Goal: Contribute content

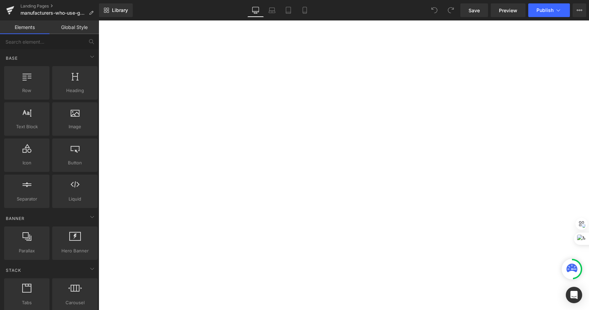
scroll to position [205, 0]
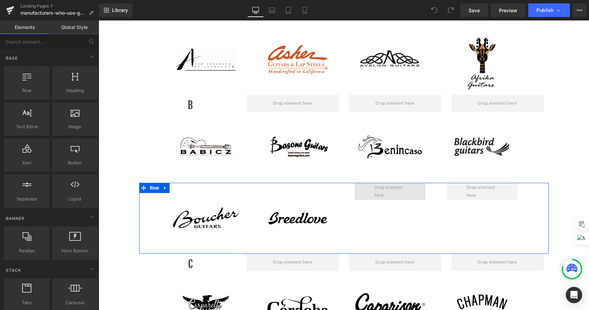
click at [401, 193] on span at bounding box center [391, 191] width 36 height 19
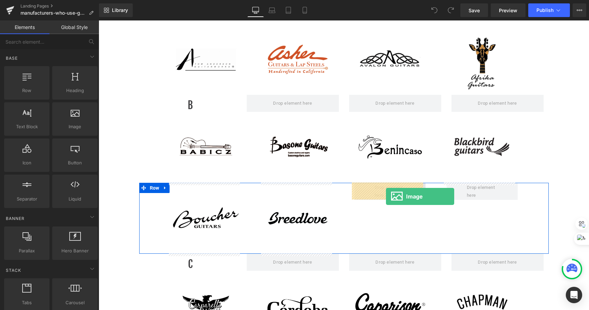
drag, startPoint x: 172, startPoint y: 139, endPoint x: 386, endPoint y: 197, distance: 221.3
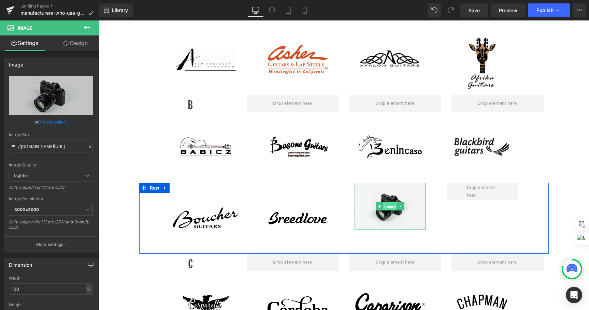
click at [385, 206] on span "Image" at bounding box center [390, 206] width 14 height 8
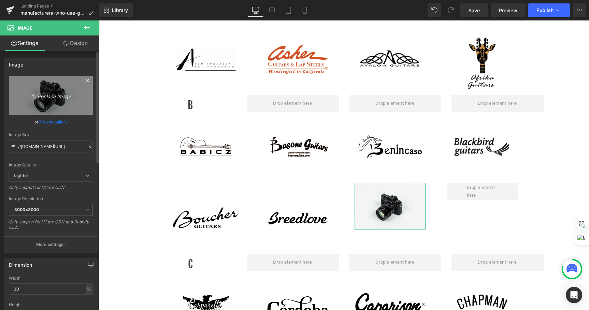
click at [36, 97] on icon "Replace Image" at bounding box center [51, 95] width 55 height 9
type input "C:\fakepath\Belvedere.png"
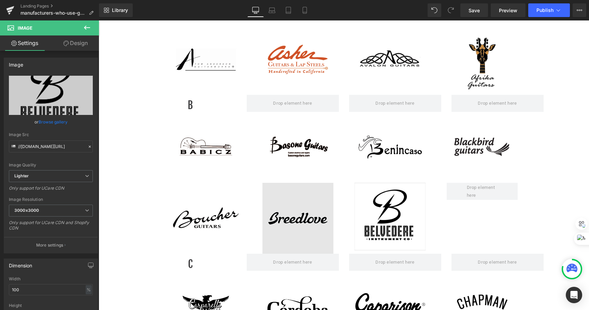
click at [293, 212] on img at bounding box center [298, 218] width 71 height 71
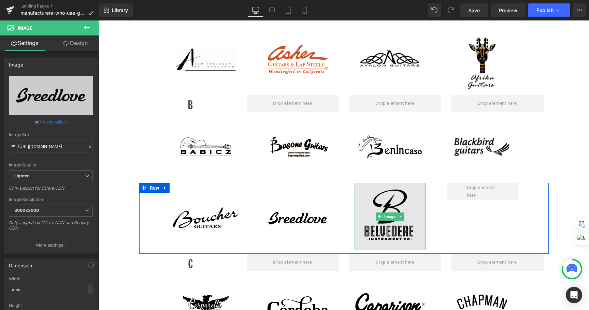
click at [387, 207] on img at bounding box center [390, 217] width 71 height 68
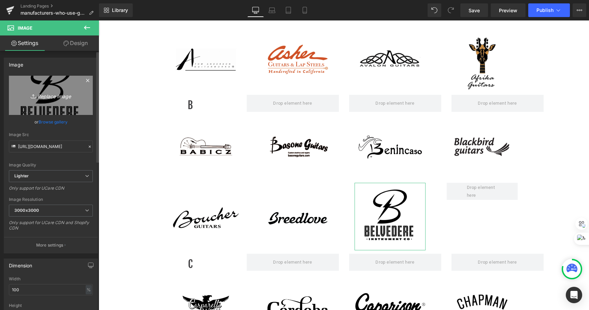
click at [50, 94] on icon "Replace Image" at bounding box center [51, 95] width 55 height 9
type input "C:\fakepath\Belvedere.jpg"
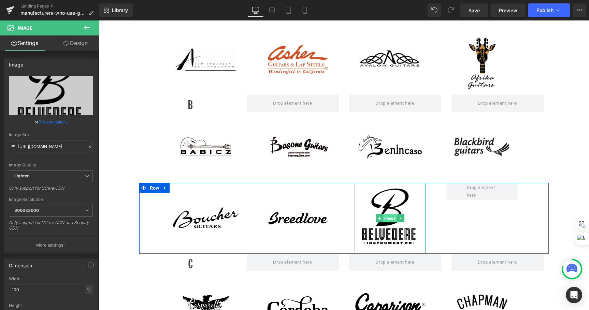
click at [388, 218] on span "Image" at bounding box center [390, 218] width 14 height 8
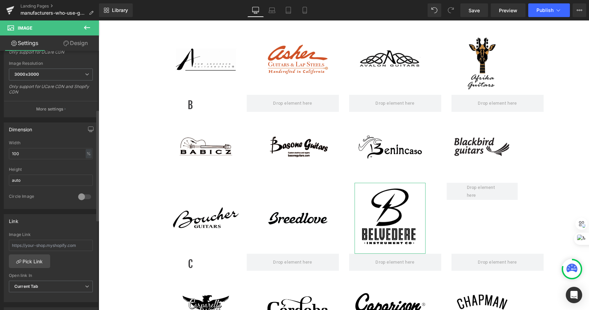
scroll to position [137, 0]
drag, startPoint x: 20, startPoint y: 155, endPoint x: -2, endPoint y: 153, distance: 22.3
click at [0, 153] on html "Image You are previewing how the will restyle your page. You can not edit Eleme…" at bounding box center [294, 155] width 589 height 310
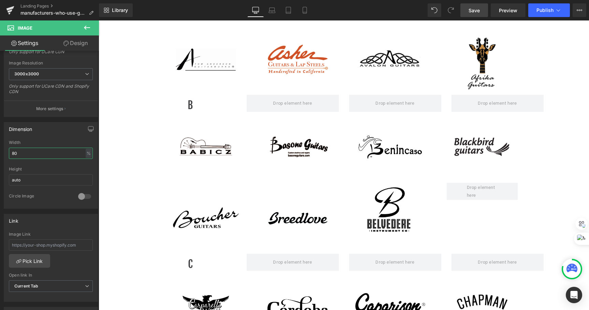
type input "80"
click at [478, 12] on span "Save" at bounding box center [474, 10] width 11 height 7
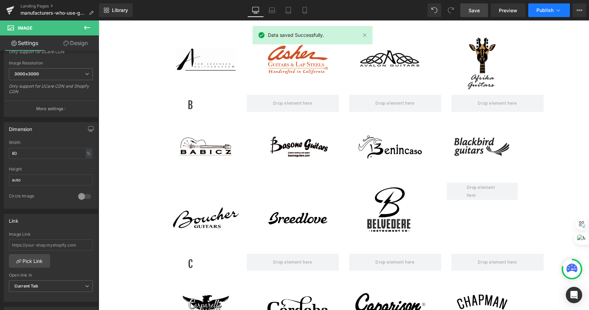
click at [545, 14] on button "Publish" at bounding box center [550, 10] width 42 height 14
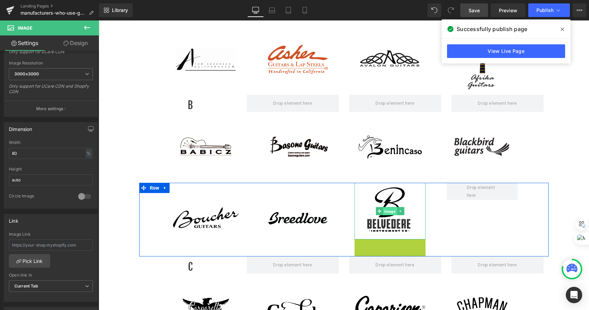
click at [384, 211] on span "Image" at bounding box center [390, 212] width 14 height 8
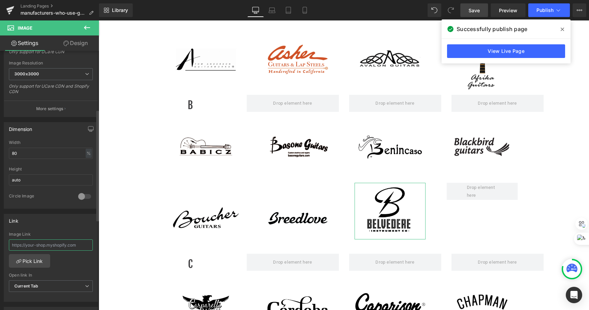
click at [60, 244] on input "text" at bounding box center [51, 245] width 84 height 11
drag, startPoint x: 83, startPoint y: 244, endPoint x: -30, endPoint y: 242, distance: 113.7
click at [0, 242] on html "Image You are previewing how the will restyle your page. You can not edit Eleme…" at bounding box center [294, 155] width 589 height 310
paste input "[URL][DOMAIN_NAME]"
type input "[URL][DOMAIN_NAME]"
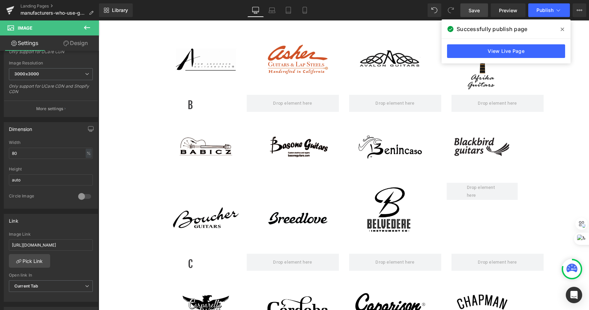
click at [483, 11] on link "Save" at bounding box center [475, 10] width 28 height 14
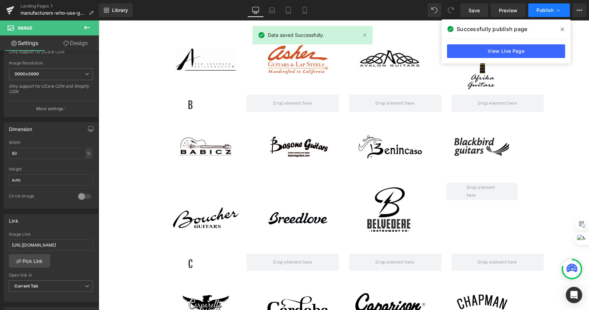
click at [556, 8] on icon at bounding box center [558, 10] width 7 height 7
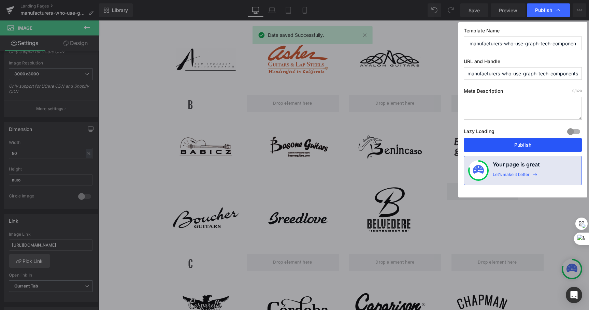
click at [0, 0] on button "Publish" at bounding box center [0, 0] width 0 height 0
